Goal: Find specific page/section: Find specific page/section

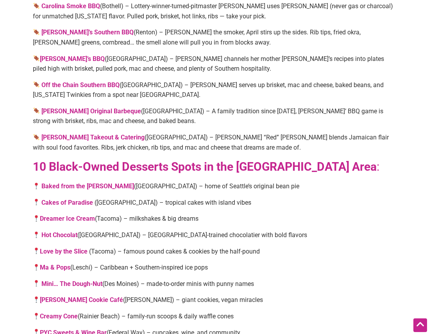
scroll to position [1329, 0]
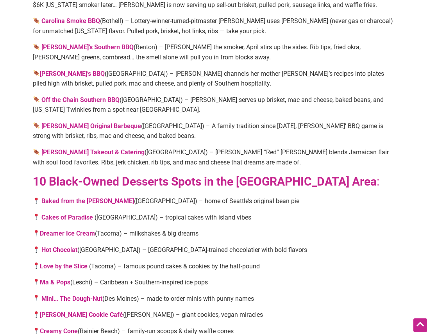
click at [83, 311] on link "[PERSON_NAME] Cookie Café" at bounding box center [81, 314] width 83 height 7
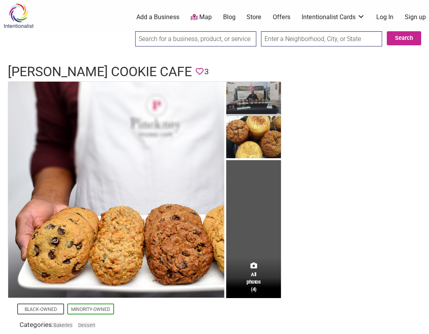
click at [257, 101] on img at bounding box center [253, 99] width 55 height 35
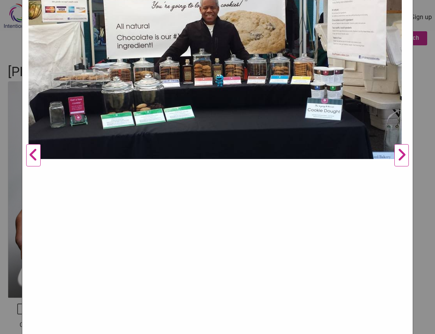
scroll to position [142, 0]
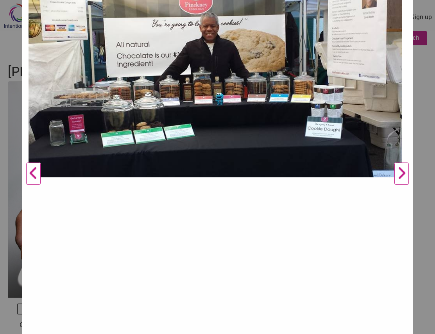
click at [396, 172] on button "Next" at bounding box center [401, 174] width 21 height 440
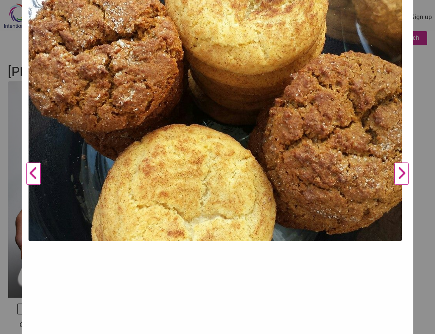
click at [394, 172] on button "Next" at bounding box center [401, 174] width 21 height 440
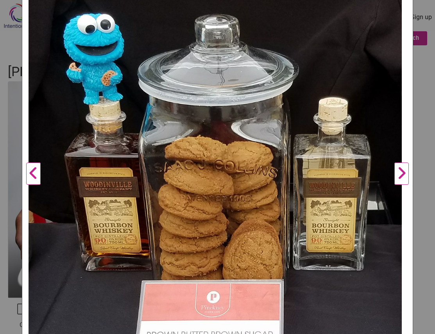
click at [394, 172] on button "Next" at bounding box center [401, 174] width 21 height 440
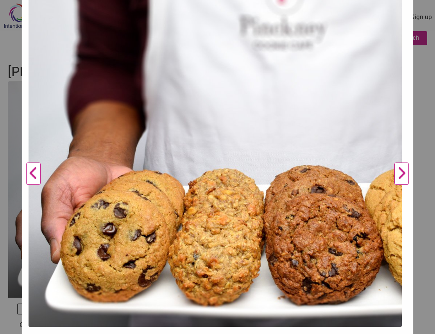
click at [394, 172] on button "Next" at bounding box center [401, 174] width 21 height 440
